Goal: Information Seeking & Learning: Compare options

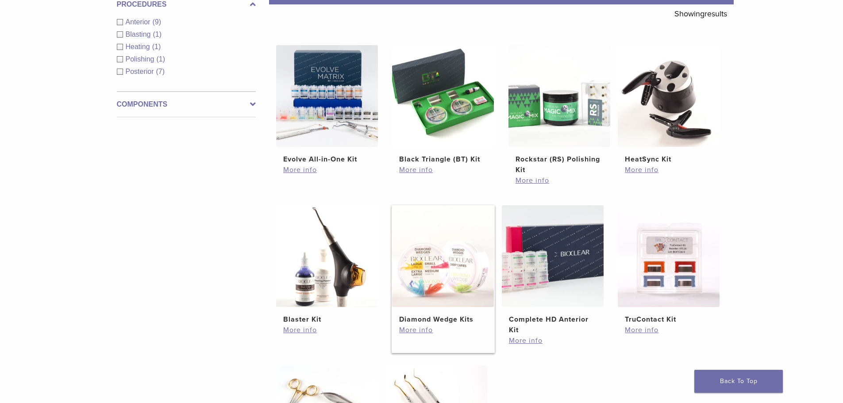
scroll to position [177, 0]
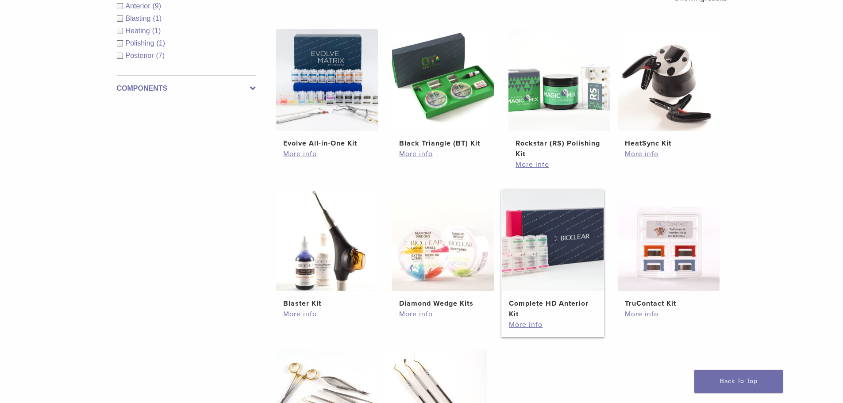
click at [577, 249] on img at bounding box center [553, 240] width 102 height 102
click at [454, 128] on img at bounding box center [443, 80] width 102 height 102
click at [573, 289] on img at bounding box center [553, 240] width 102 height 102
